Goal: Complete application form

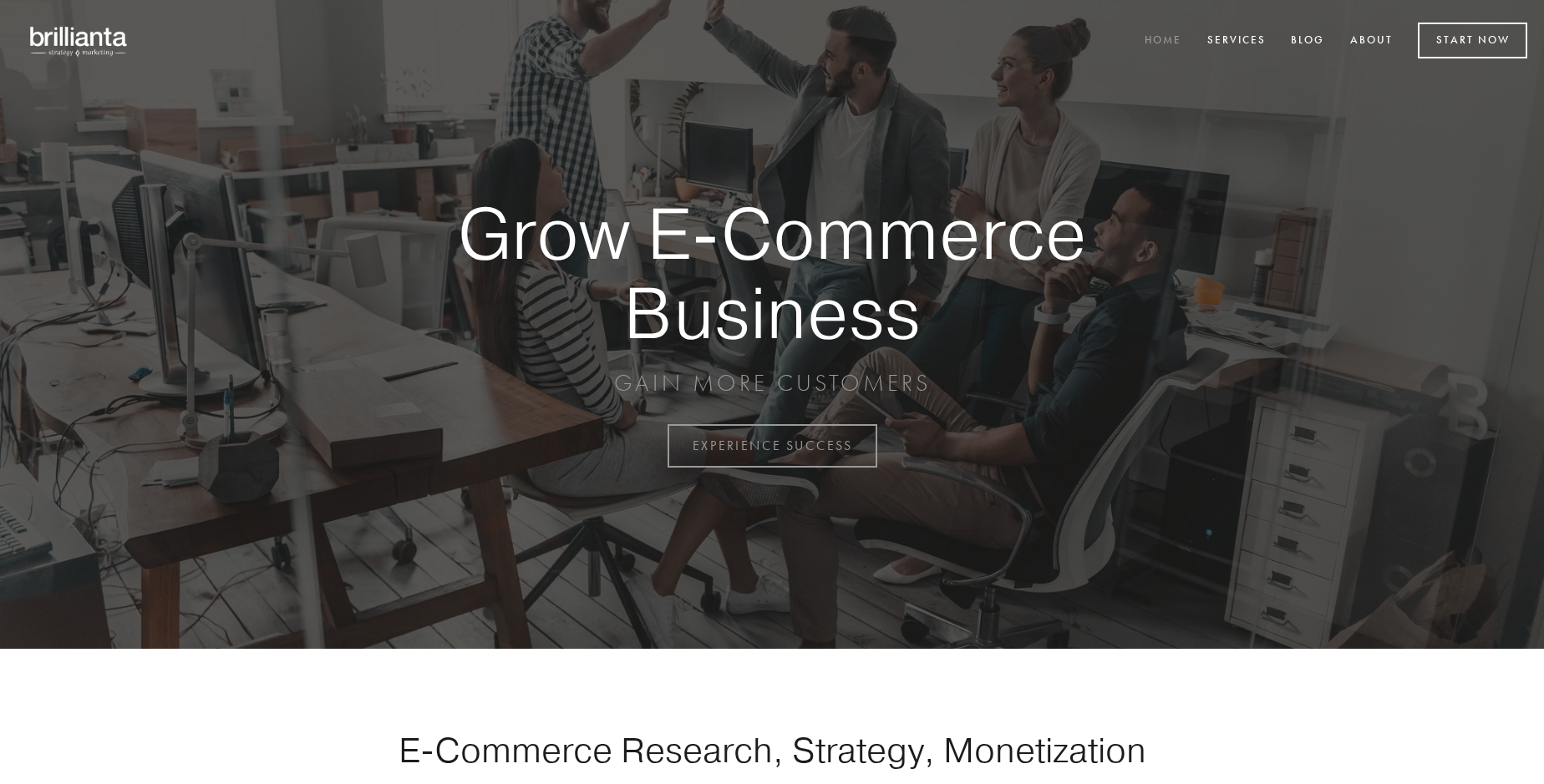
scroll to position [4377, 0]
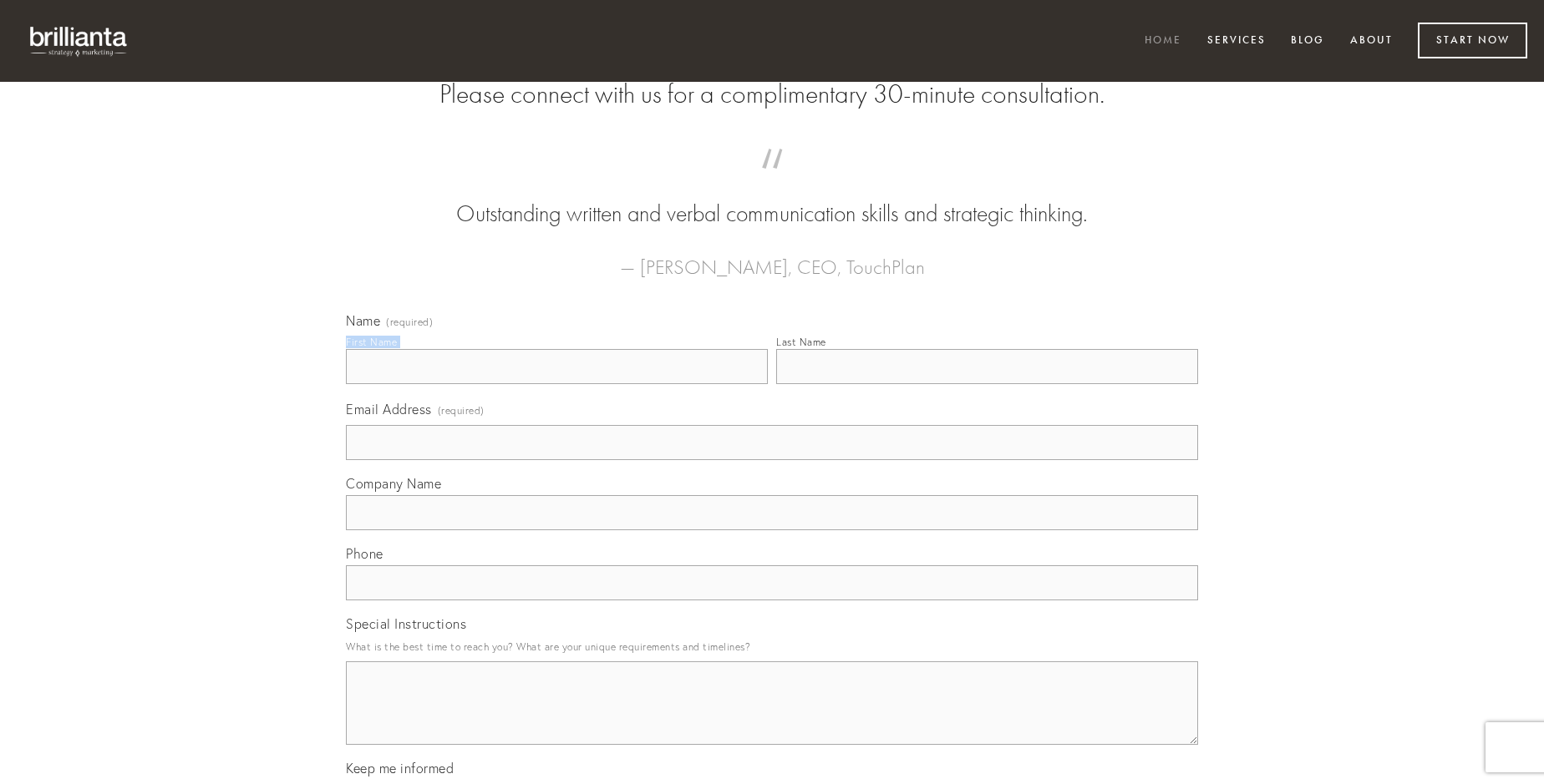
type input "[PERSON_NAME]"
click at [986, 384] on input "Last Name" at bounding box center [987, 367] width 422 height 35
type input "[PERSON_NAME]"
click at [772, 460] on input "Email Address (required)" at bounding box center [772, 443] width 852 height 35
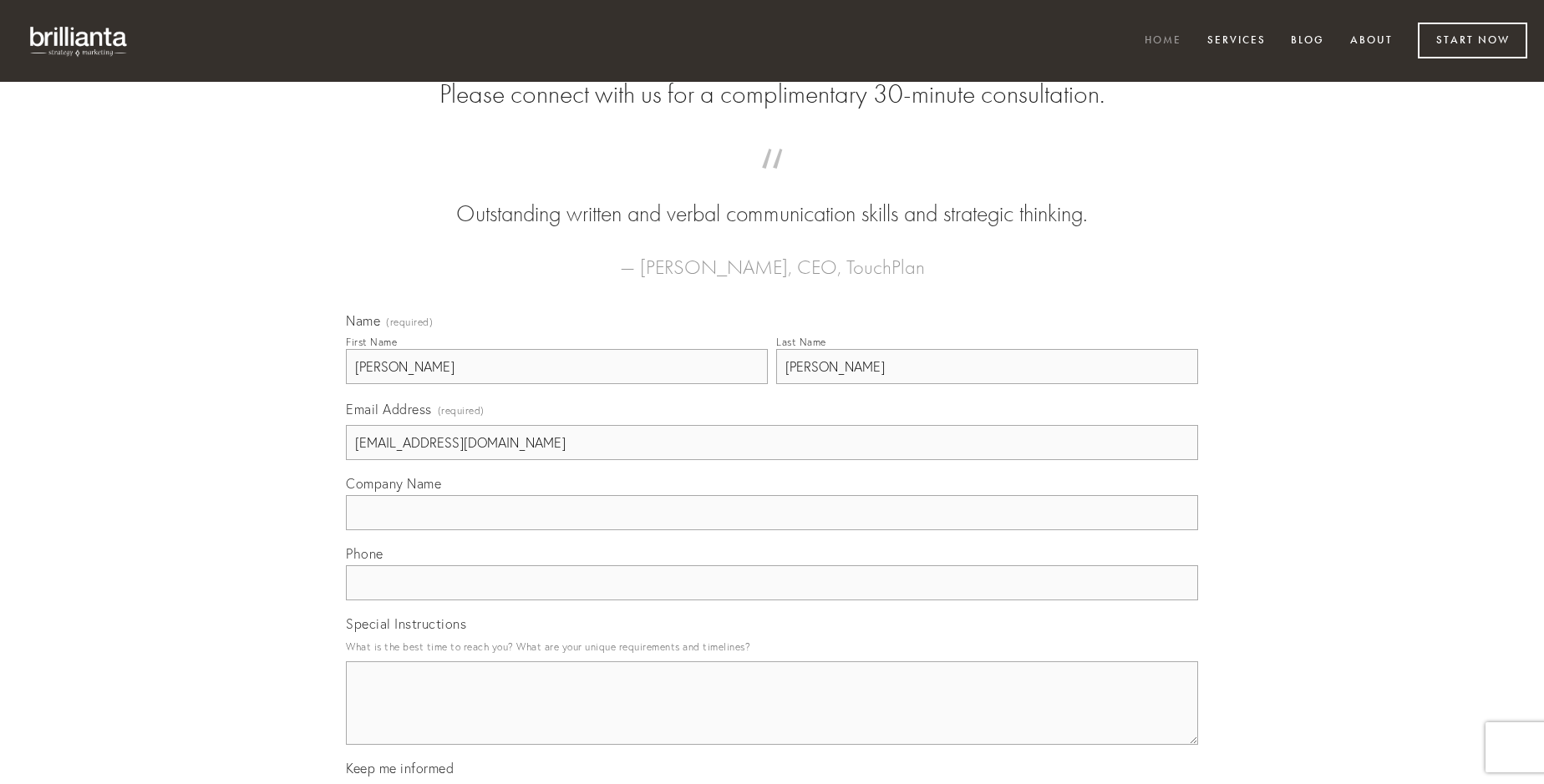
type input "[EMAIL_ADDRESS][DOMAIN_NAME]"
click at [772, 530] on input "Company Name" at bounding box center [772, 513] width 852 height 35
type input "patior"
click at [772, 601] on input "text" at bounding box center [772, 583] width 852 height 35
click at [772, 718] on textarea "Special Instructions" at bounding box center [772, 703] width 852 height 83
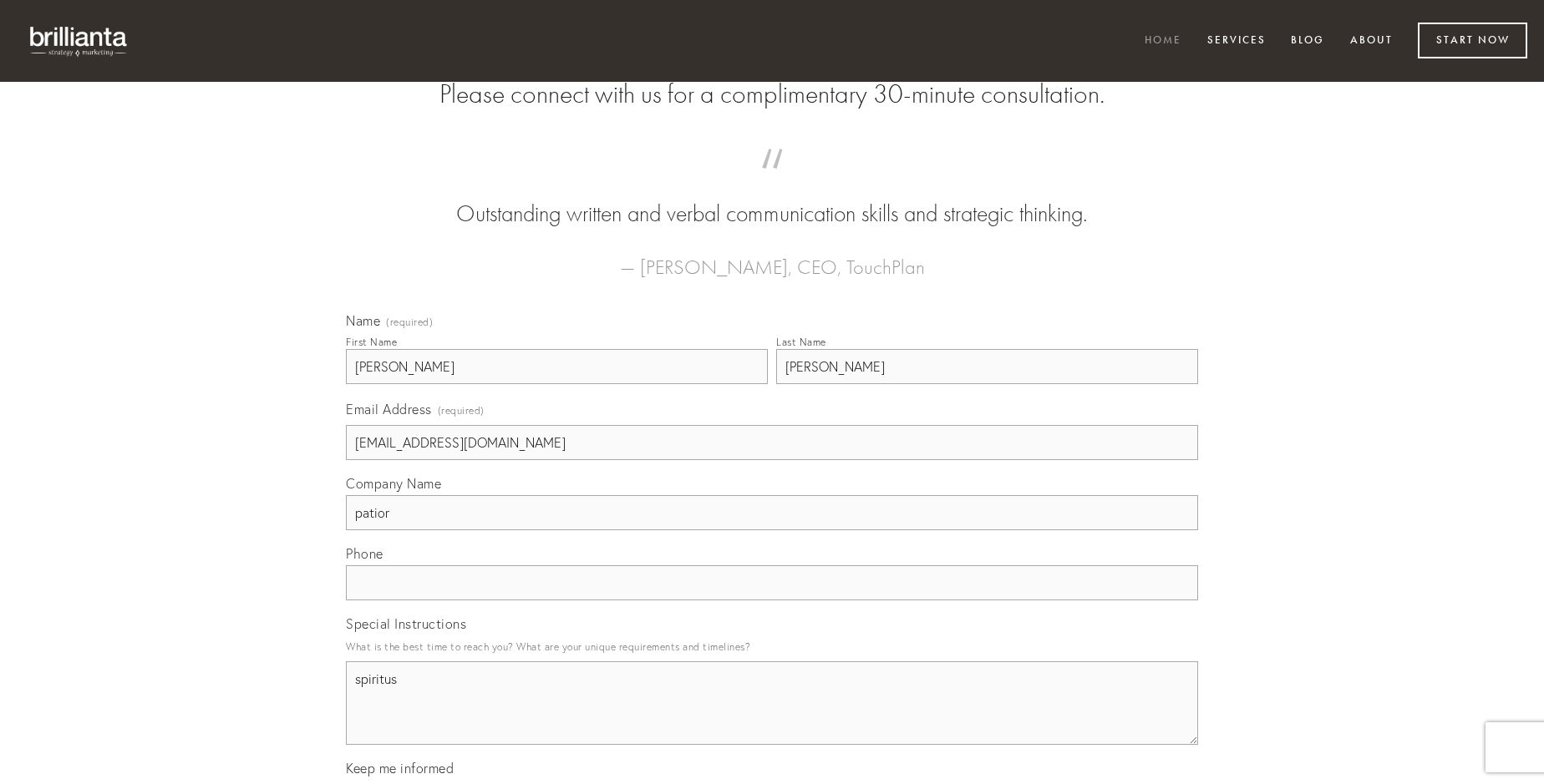
type textarea "spiritus"
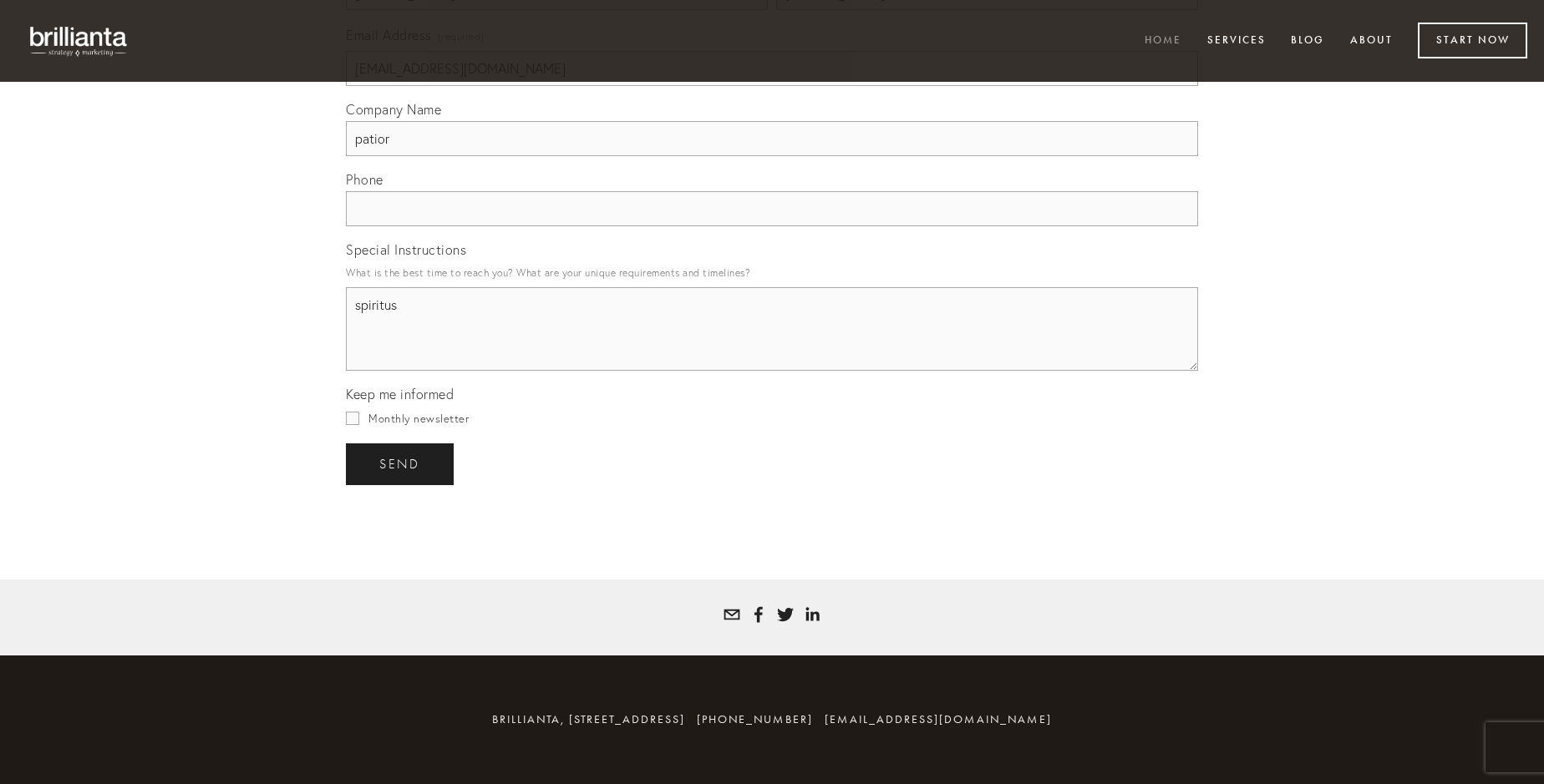
click at [400, 463] on span "send" at bounding box center [399, 463] width 41 height 15
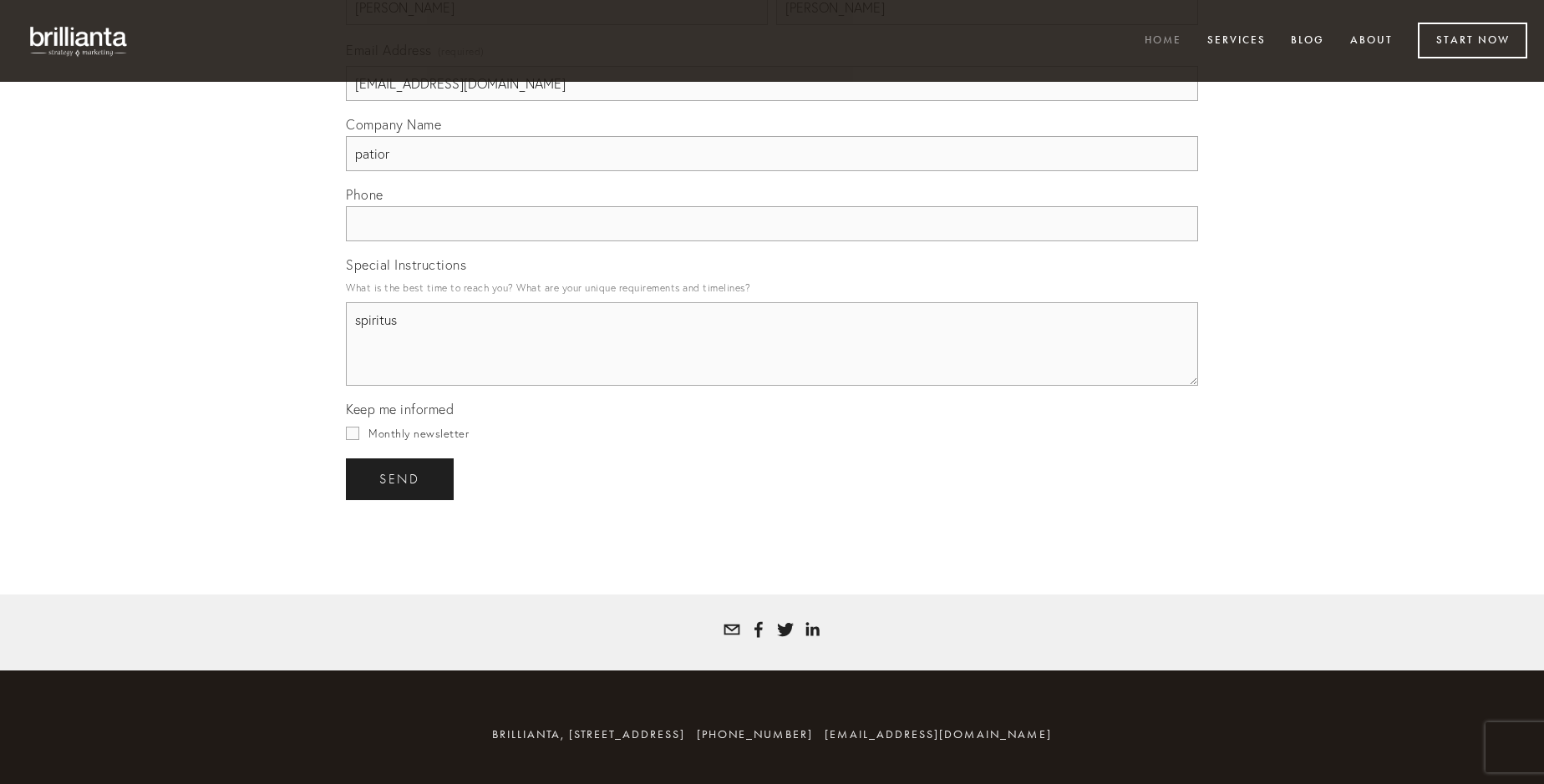
scroll to position [4327, 0]
